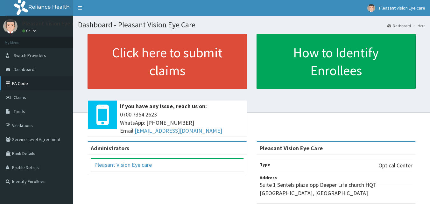
click at [35, 83] on link "PA Code" at bounding box center [36, 83] width 73 height 14
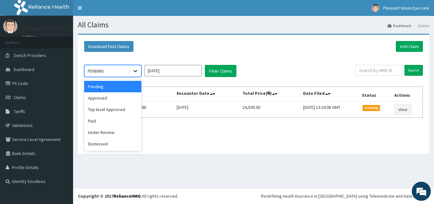
click at [137, 70] on icon at bounding box center [136, 71] width 4 height 2
click at [126, 119] on div "Paid" at bounding box center [112, 120] width 57 height 11
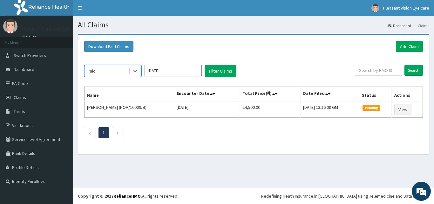
click at [187, 73] on input "[DATE]" at bounding box center [173, 70] width 57 height 11
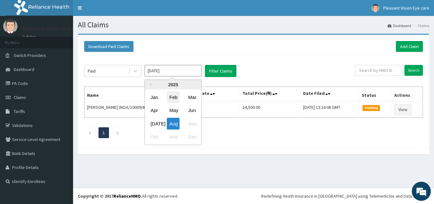
click at [171, 98] on div "Feb" at bounding box center [173, 97] width 13 height 12
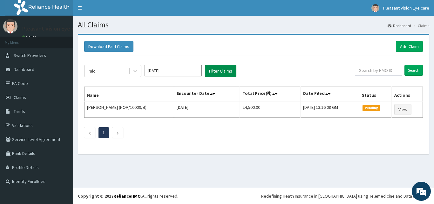
click at [234, 69] on button "Filter Claims" at bounding box center [220, 71] width 31 height 12
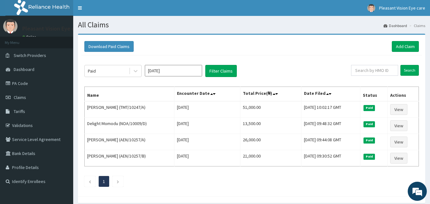
click at [178, 73] on input "[DATE]" at bounding box center [173, 70] width 57 height 11
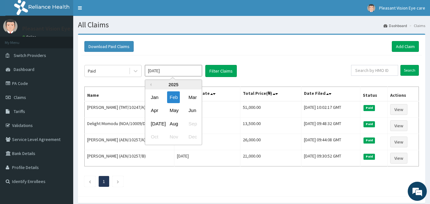
click at [152, 86] on div "2025" at bounding box center [173, 85] width 57 height 10
click at [151, 85] on div "2025" at bounding box center [173, 85] width 57 height 10
click at [150, 84] on button "Previous Year" at bounding box center [149, 84] width 3 height 3
click at [190, 138] on div "Dec" at bounding box center [192, 137] width 13 height 12
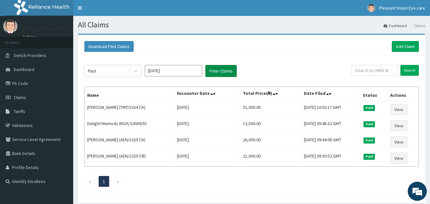
click at [213, 73] on button "Filter Claims" at bounding box center [220, 71] width 31 height 12
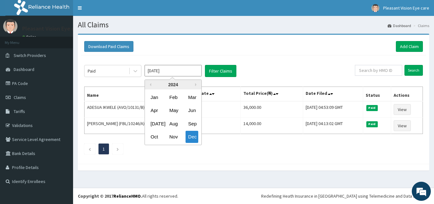
click at [192, 72] on input "[DATE]" at bounding box center [173, 70] width 57 height 11
click at [196, 85] on button "Next Year" at bounding box center [196, 84] width 3 height 3
click at [157, 101] on div "Jan" at bounding box center [154, 97] width 13 height 12
type input "[DATE]"
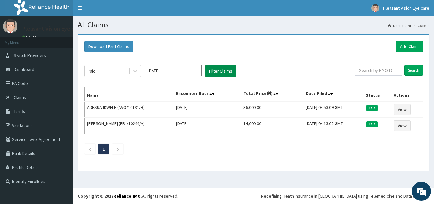
click at [215, 70] on button "Filter Claims" at bounding box center [220, 71] width 31 height 12
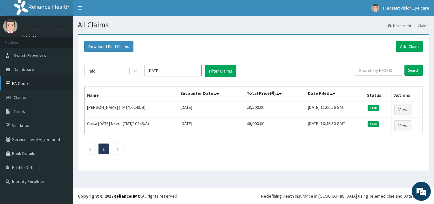
click at [28, 80] on link "PA Code" at bounding box center [36, 83] width 73 height 14
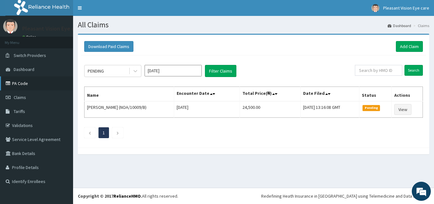
click at [25, 83] on link "PA Code" at bounding box center [36, 83] width 73 height 14
click at [53, 85] on link "PA Code" at bounding box center [36, 83] width 73 height 14
